Goal: Find specific page/section: Find specific page/section

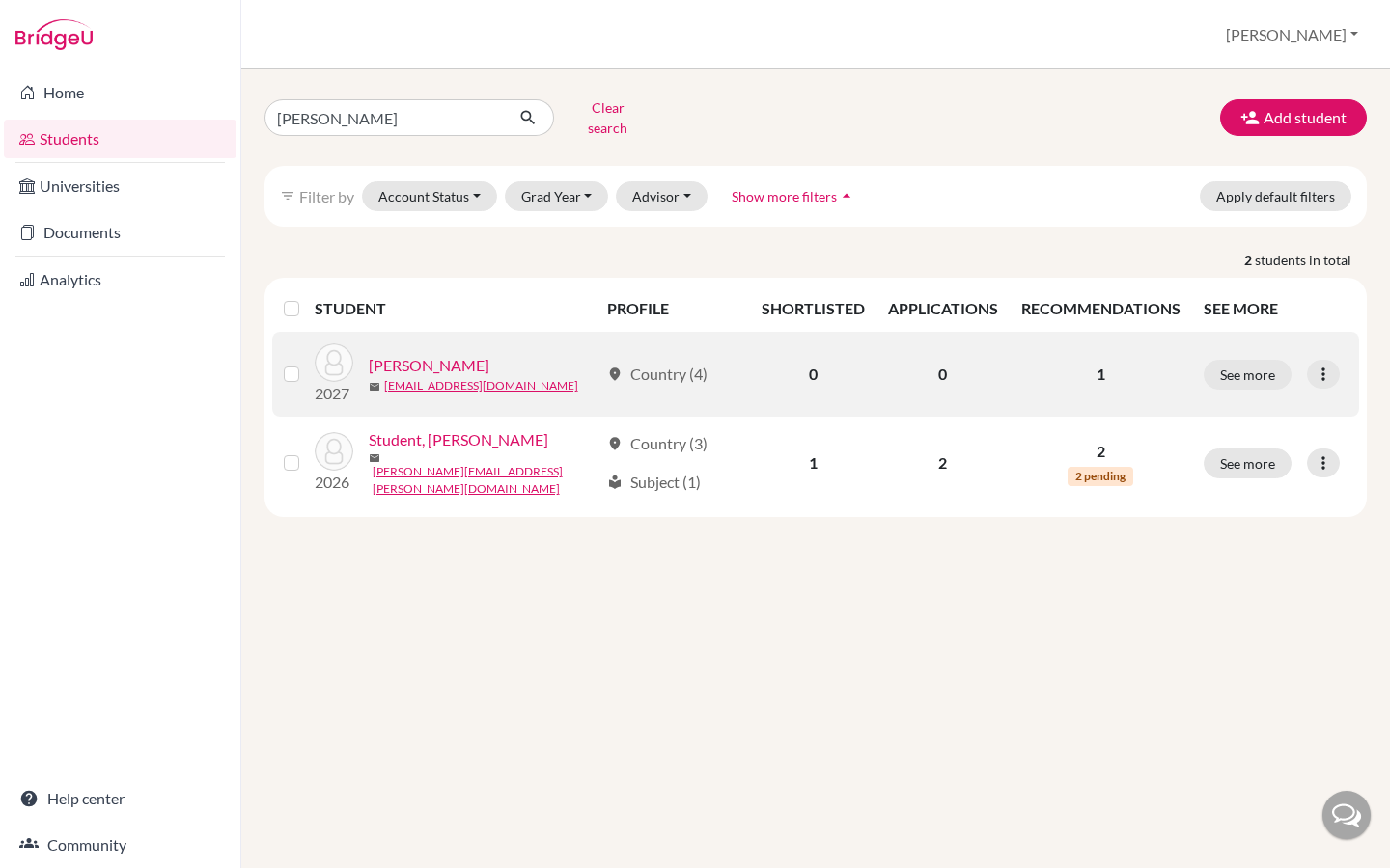
click at [419, 354] on link "[PERSON_NAME]" at bounding box center [429, 366] width 121 height 23
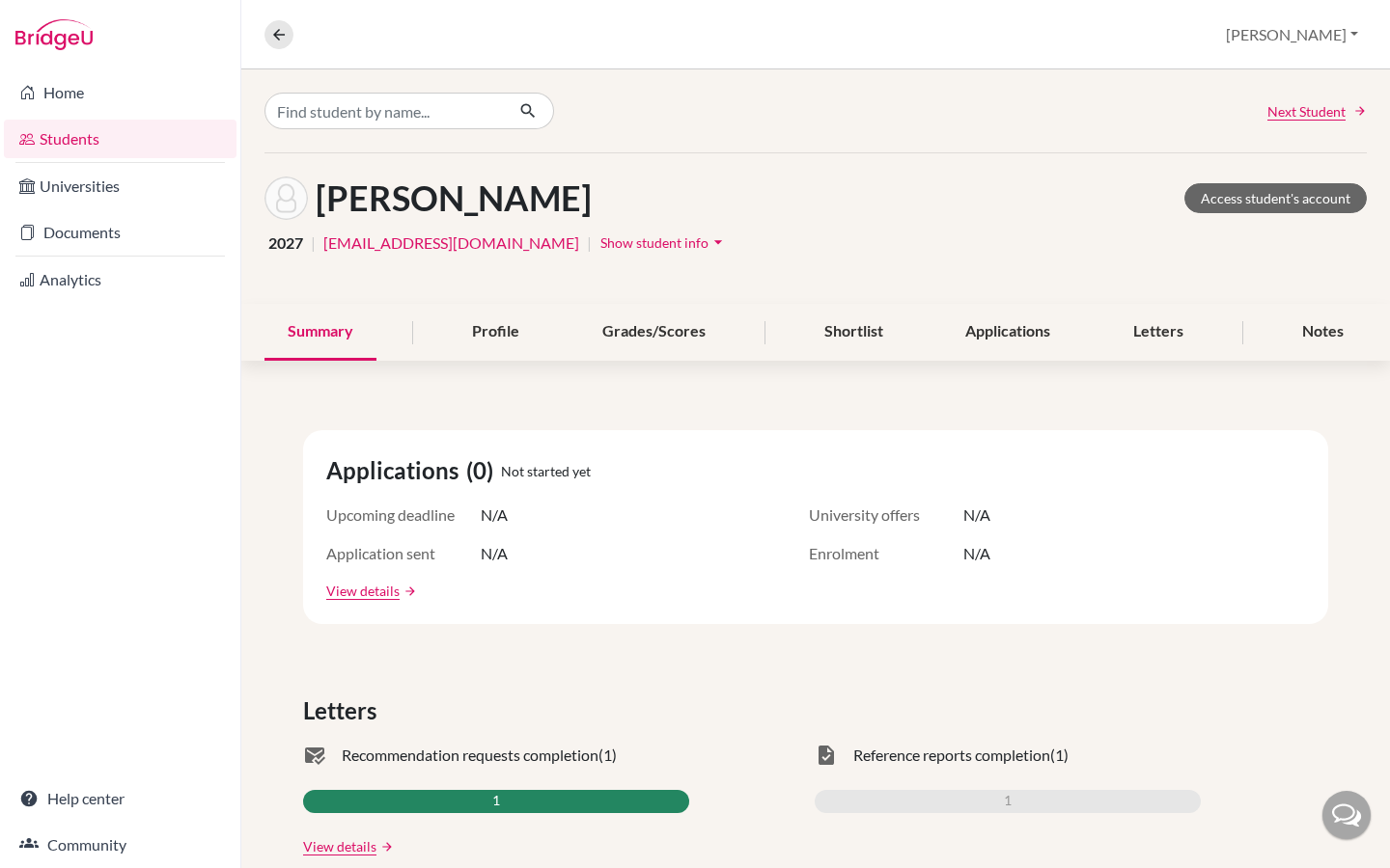
click at [601, 241] on span "Show student info" at bounding box center [655, 242] width 108 height 16
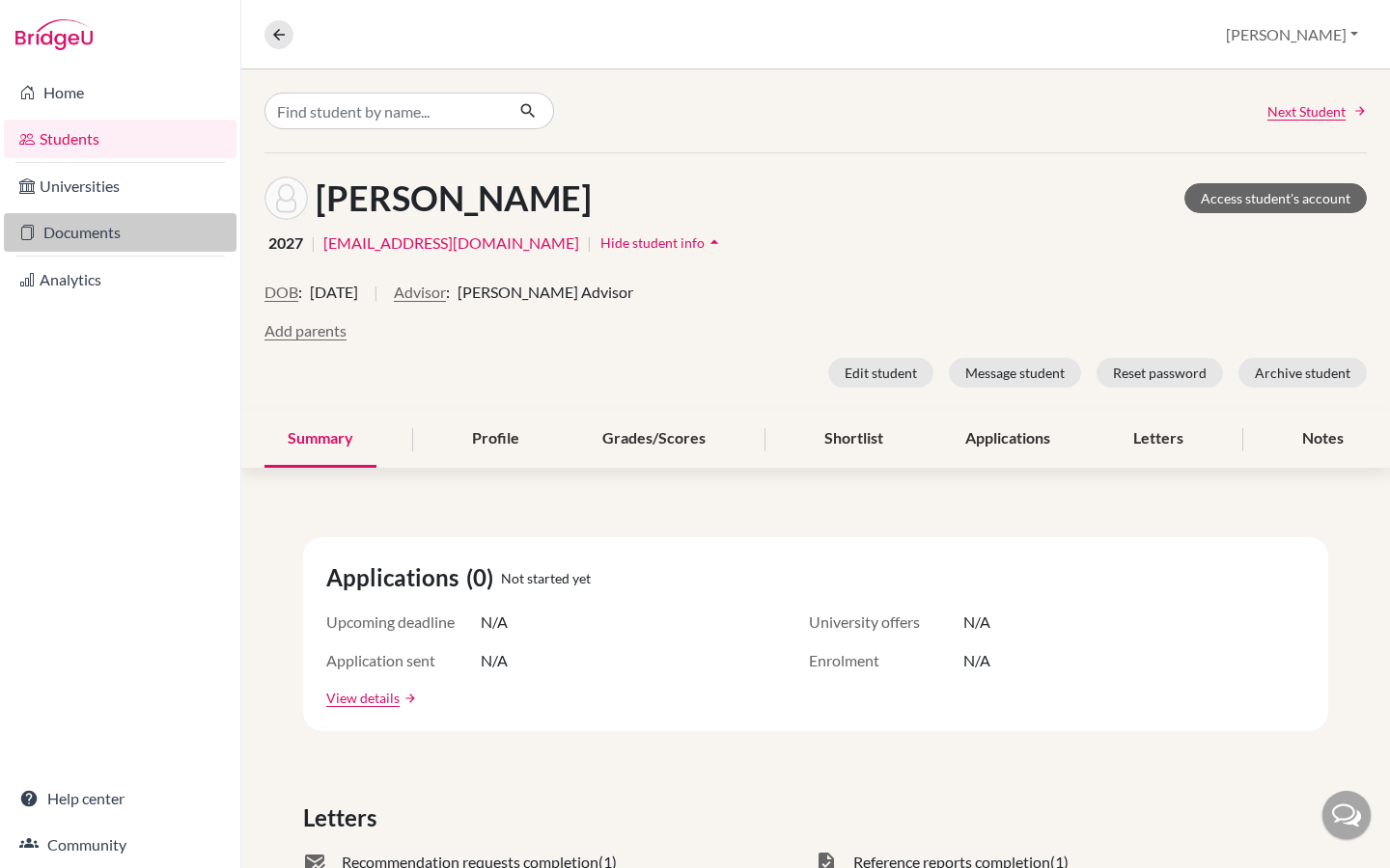
click at [182, 238] on link "Documents" at bounding box center [120, 233] width 233 height 39
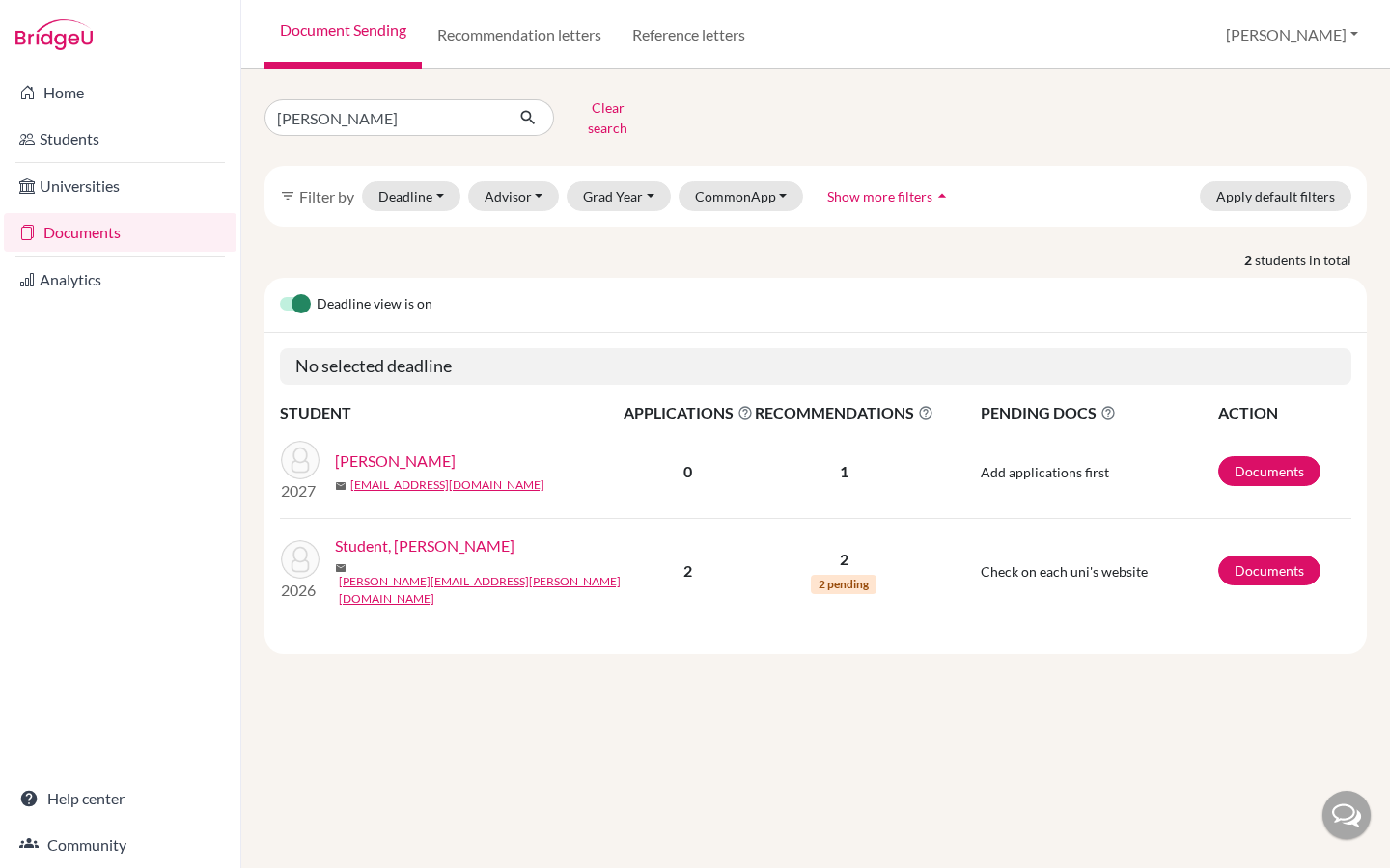
click at [1258, 478] on td "Documents" at bounding box center [1284, 472] width 134 height 94
click at [1255, 466] on link "Documents" at bounding box center [1269, 471] width 102 height 30
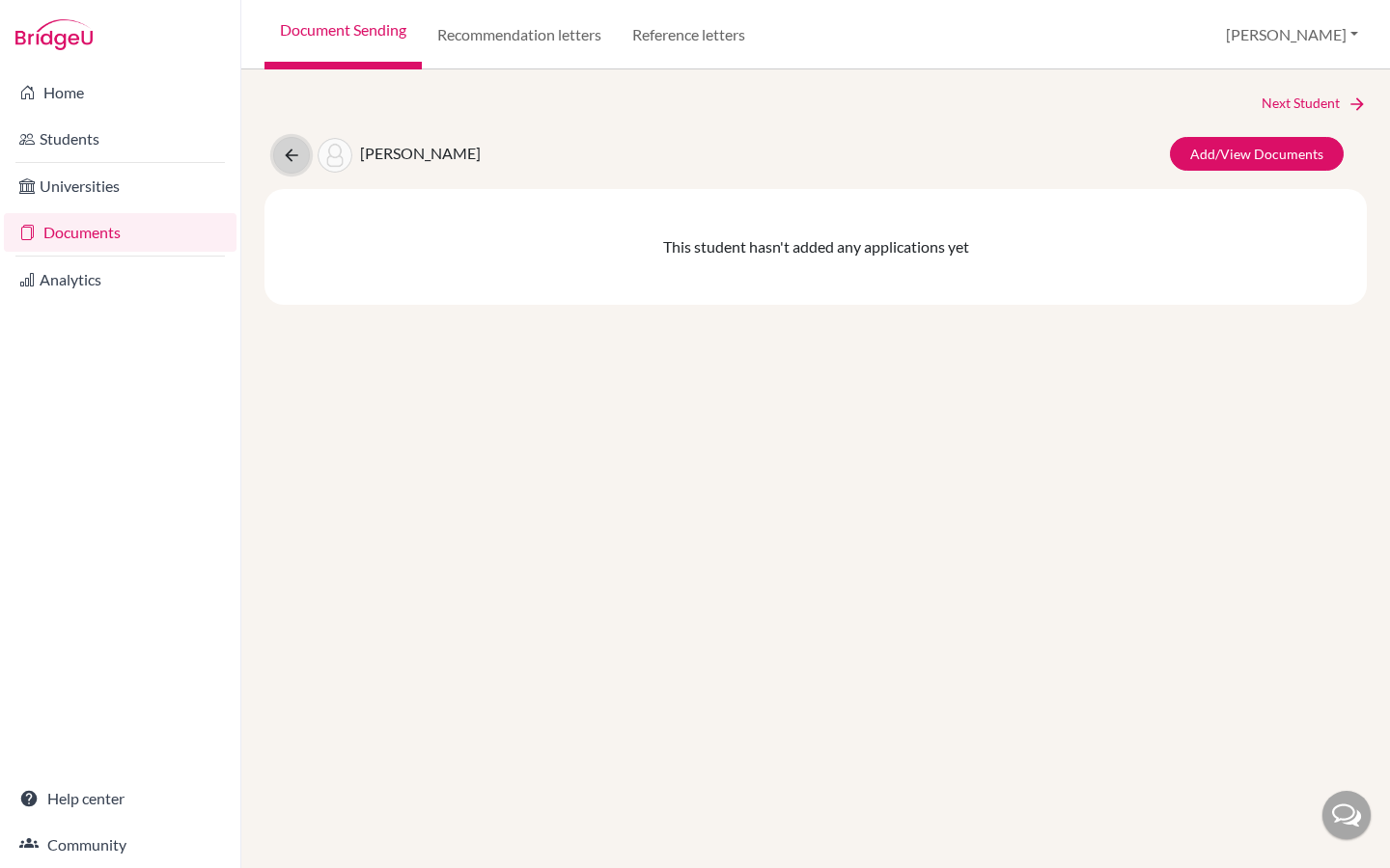
click at [296, 157] on icon at bounding box center [292, 155] width 19 height 19
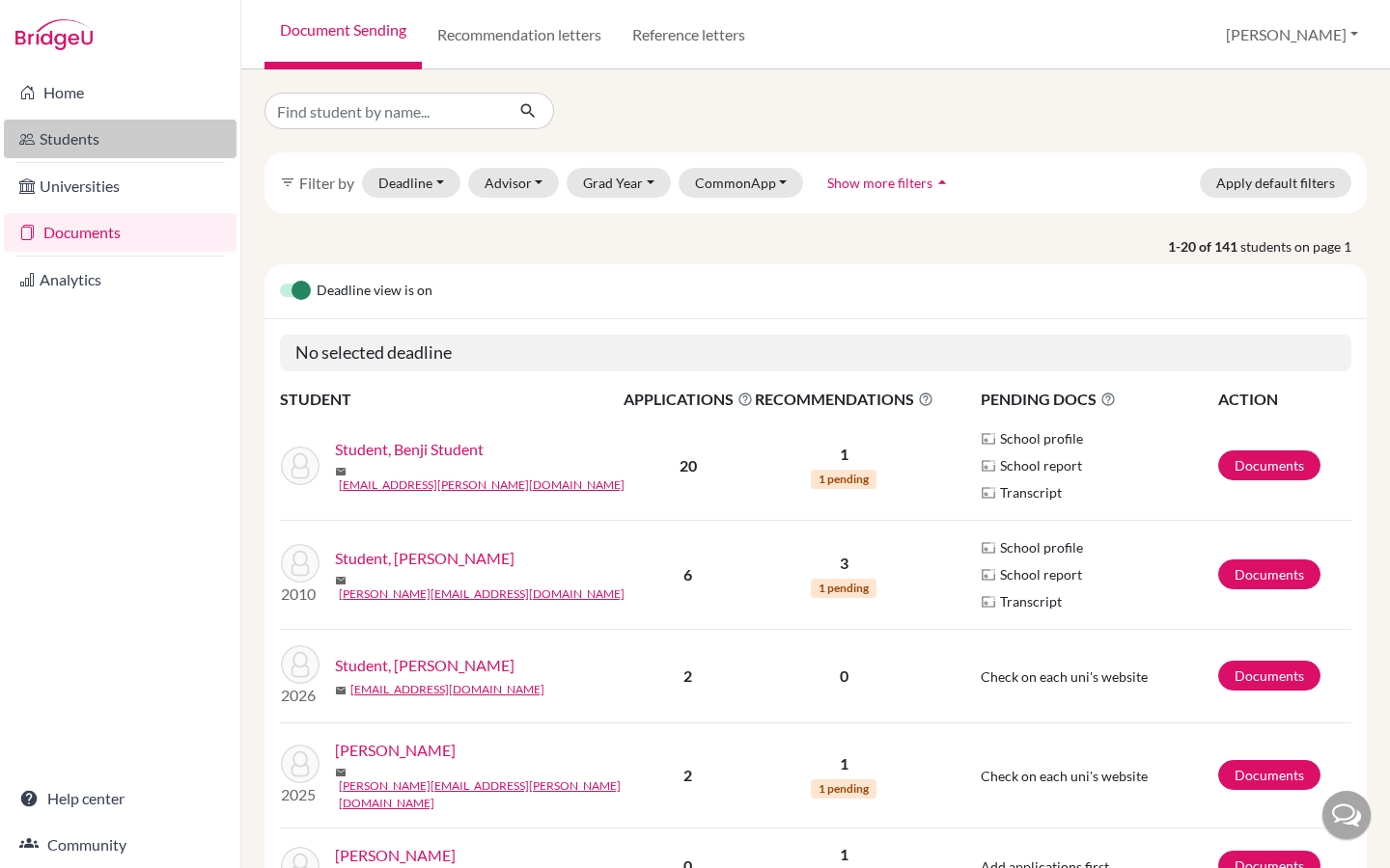
click at [79, 154] on link "Students" at bounding box center [120, 139] width 233 height 39
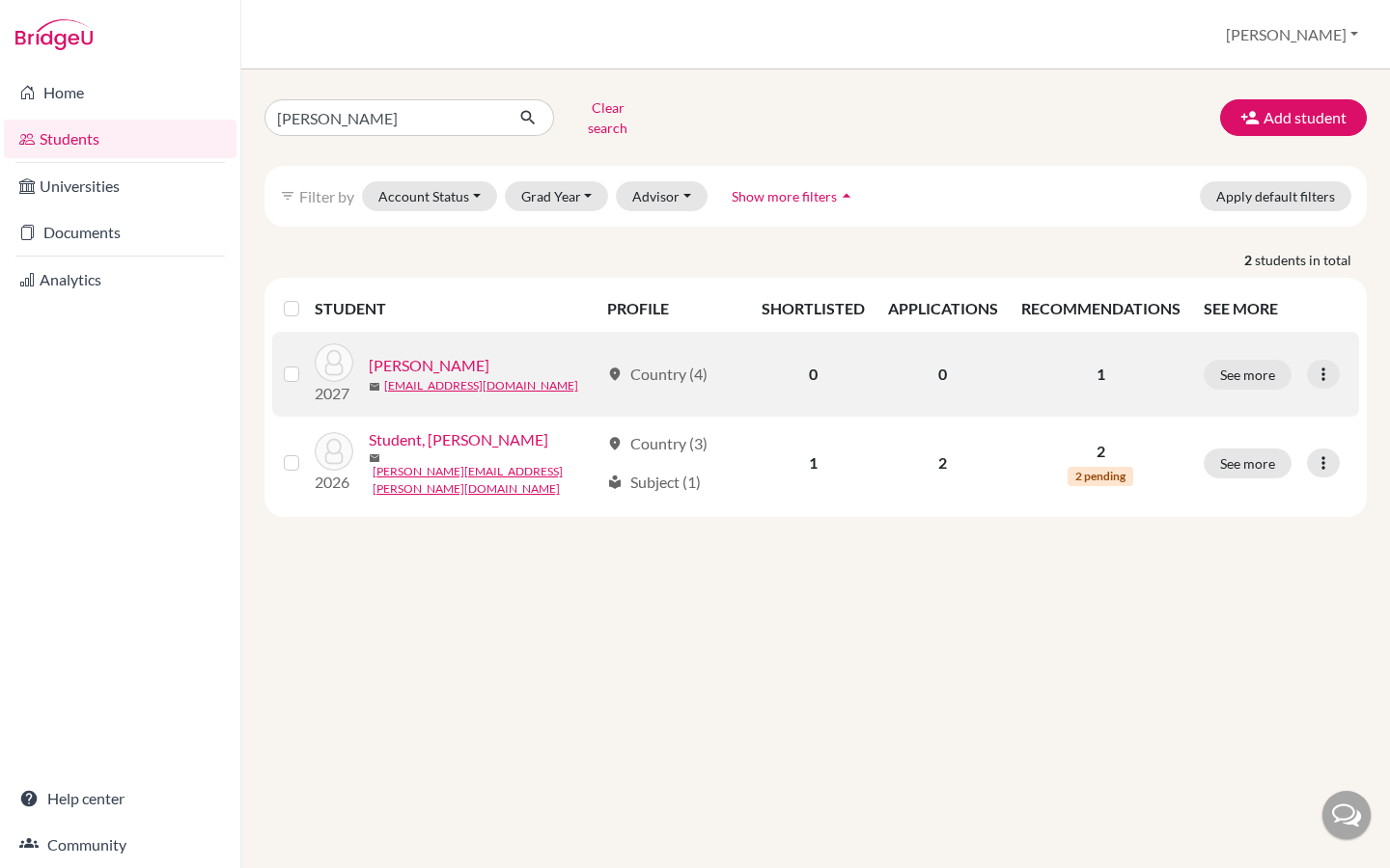
click at [425, 354] on link "[PERSON_NAME]" at bounding box center [429, 366] width 121 height 23
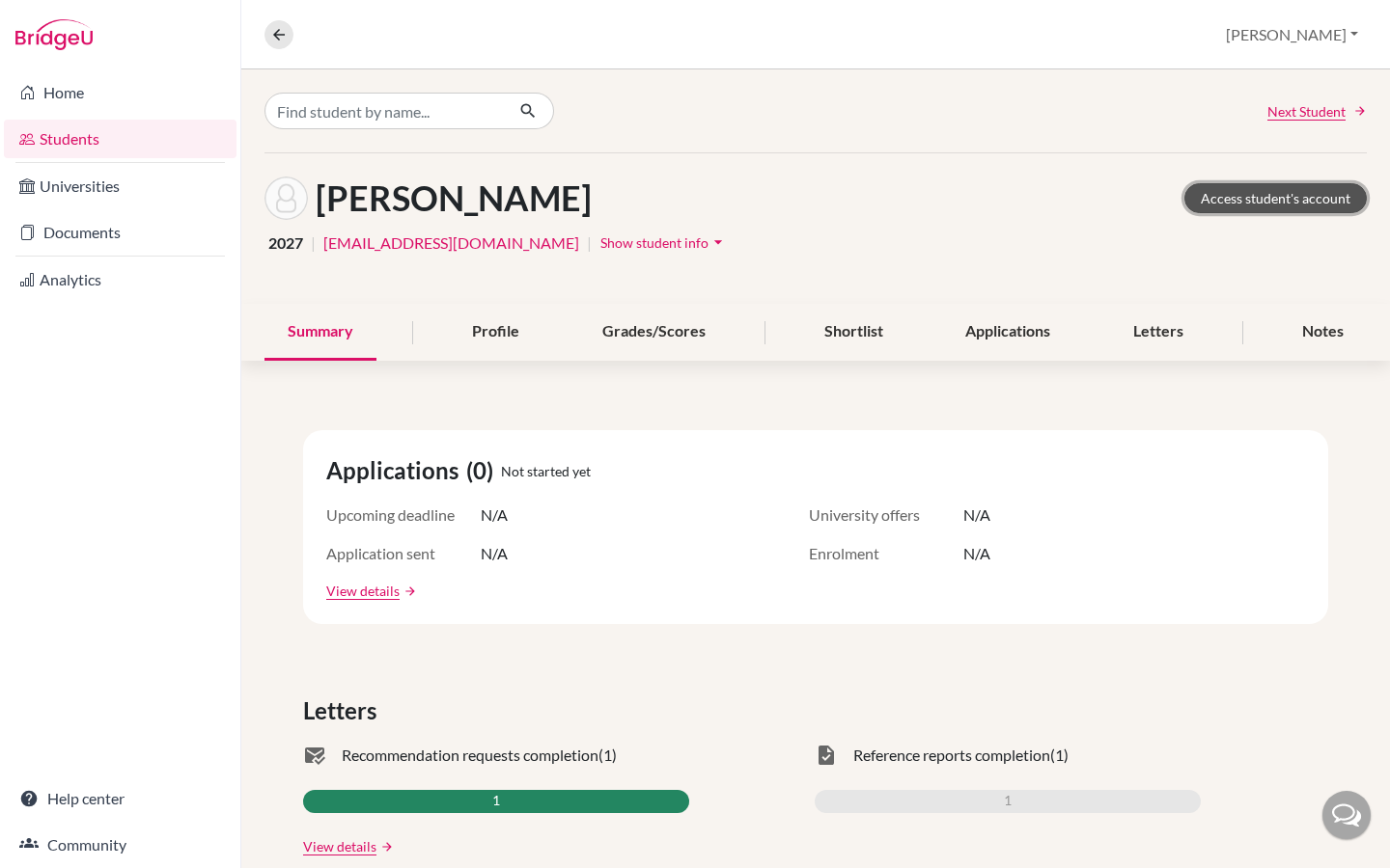
click at [1307, 198] on link "Access student's account" at bounding box center [1275, 198] width 183 height 30
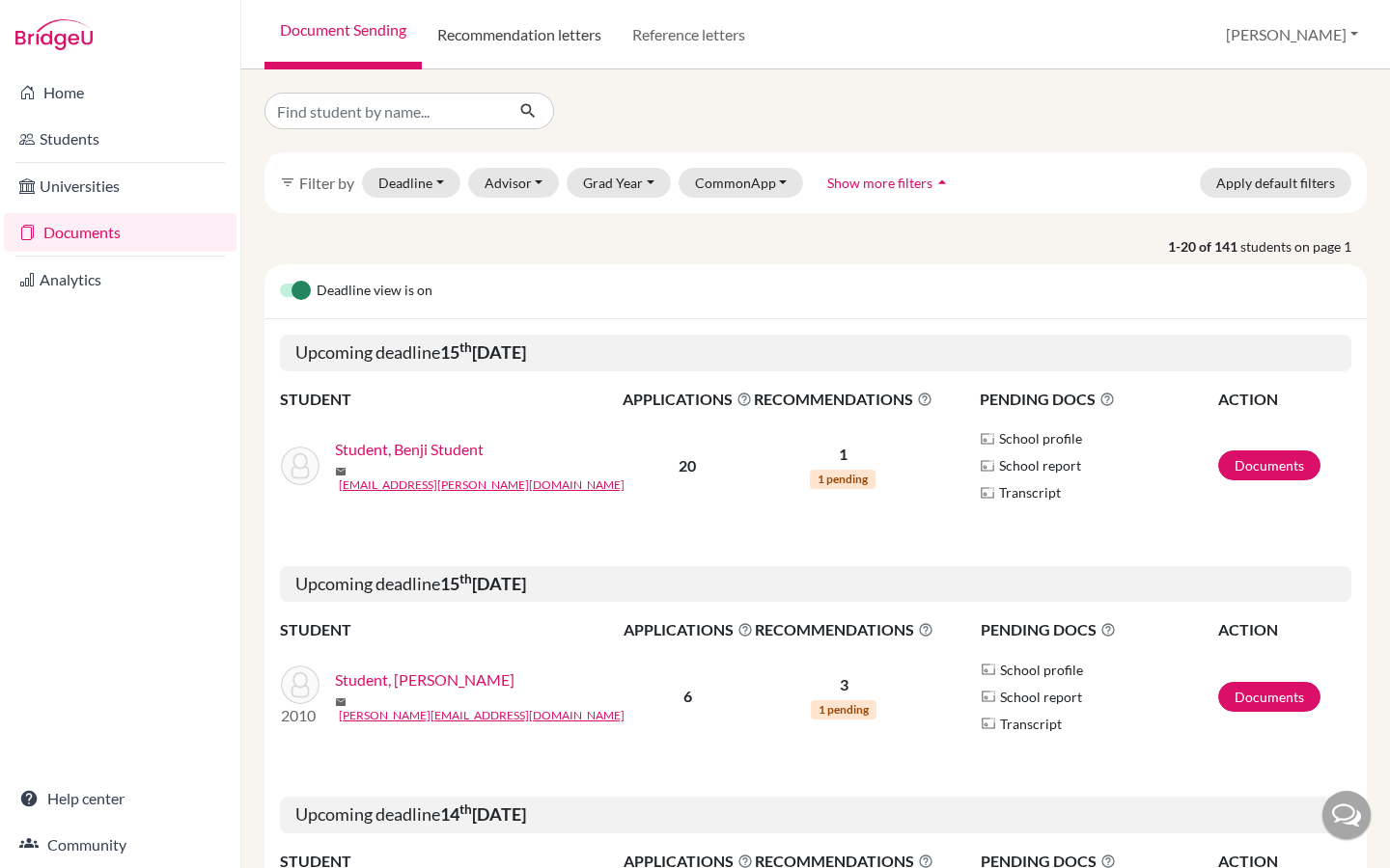
click at [523, 42] on link "Recommendation letters" at bounding box center [520, 35] width 195 height 70
